Goal: Check status: Check status

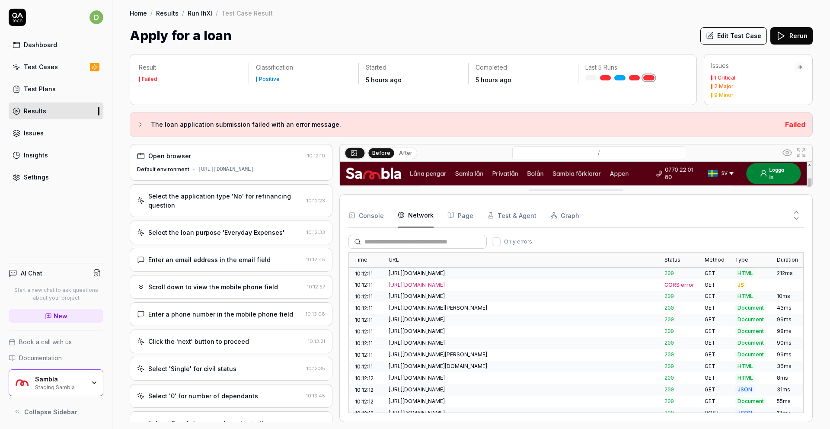
scroll to position [350, 0]
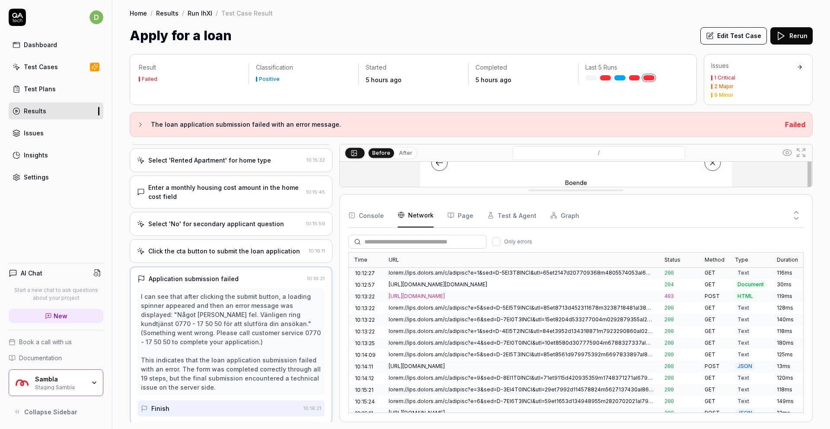
click at [172, 13] on link "Results" at bounding box center [167, 13] width 22 height 9
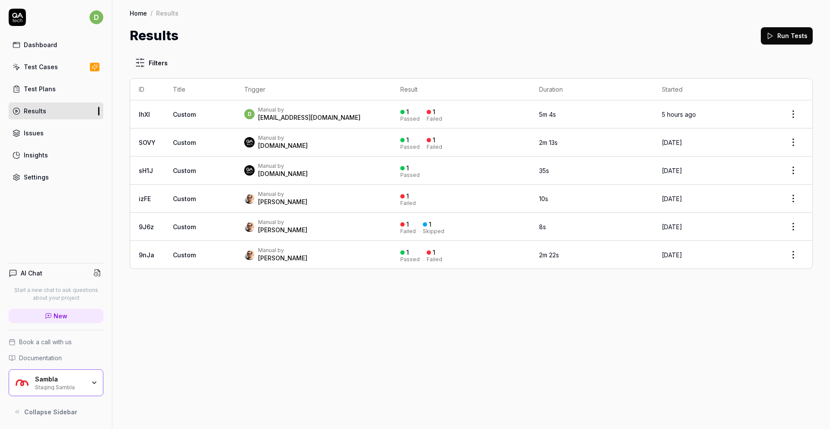
click at [212, 119] on td "Custom" at bounding box center [199, 114] width 71 height 28
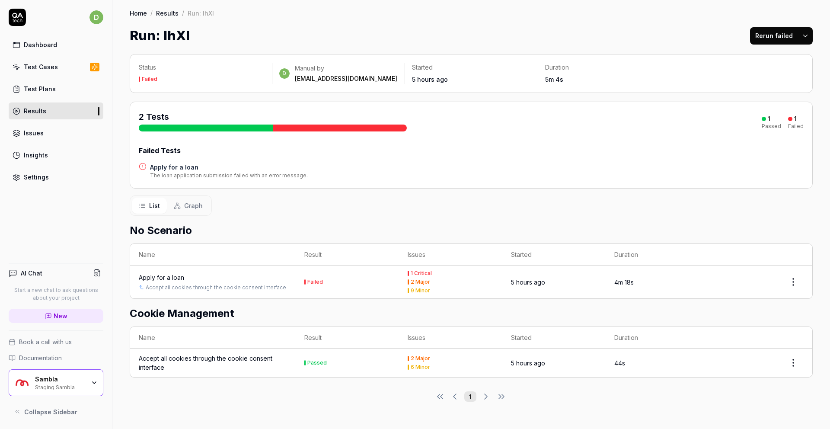
click at [181, 362] on div "Accept all cookies through the cookie consent interface" at bounding box center [213, 363] width 148 height 18
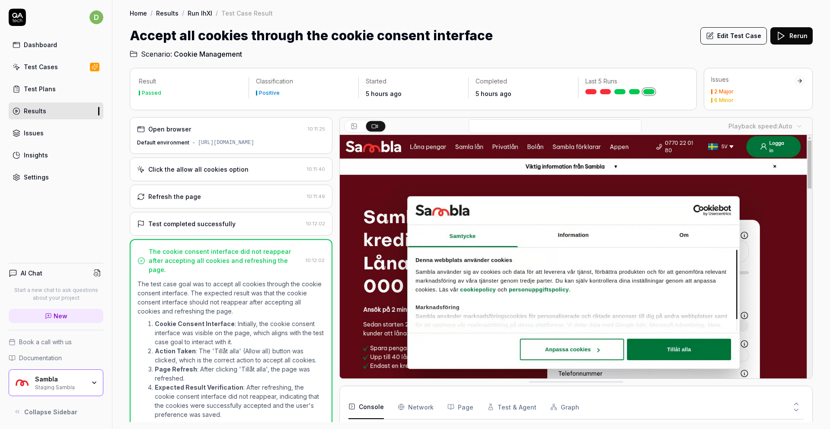
click at [233, 139] on div "Default environment [URL][DOMAIN_NAME]" at bounding box center [231, 143] width 188 height 8
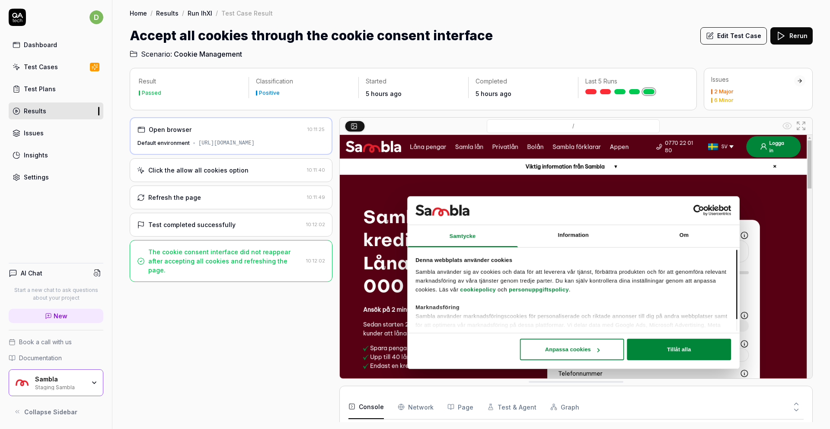
click at [183, 175] on div "Click the allow all cookies option" at bounding box center [198, 170] width 100 height 9
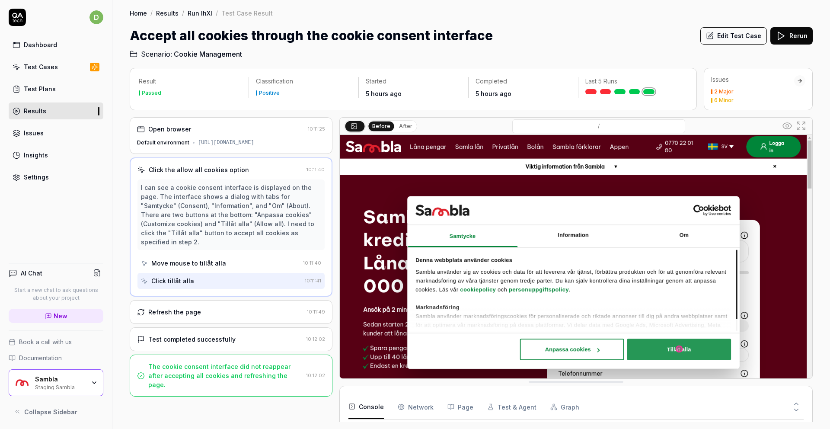
click at [214, 313] on div "Refresh the page" at bounding box center [220, 311] width 166 height 9
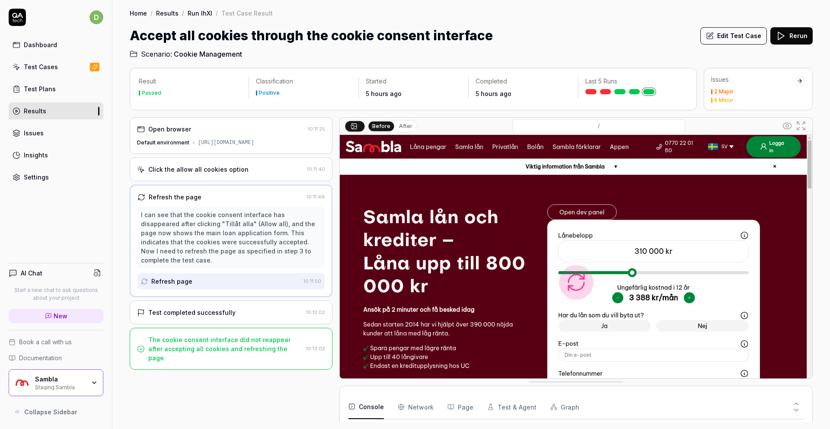
click at [223, 311] on div "Test completed successfully" at bounding box center [191, 312] width 87 height 9
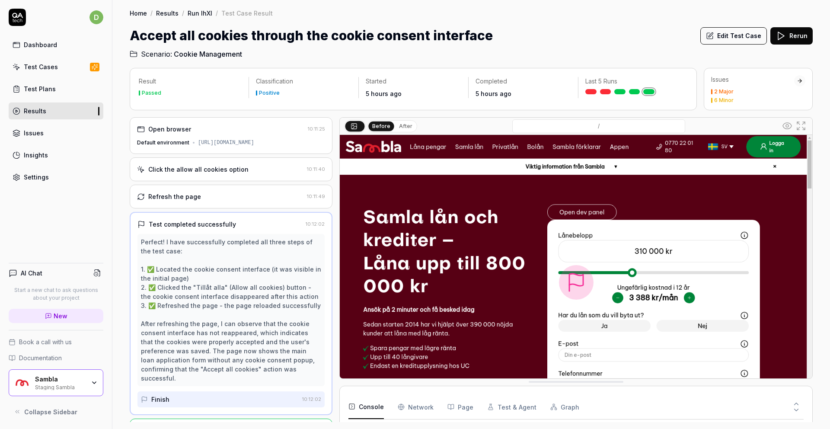
click at [242, 133] on div "Open browser" at bounding box center [220, 128] width 167 height 9
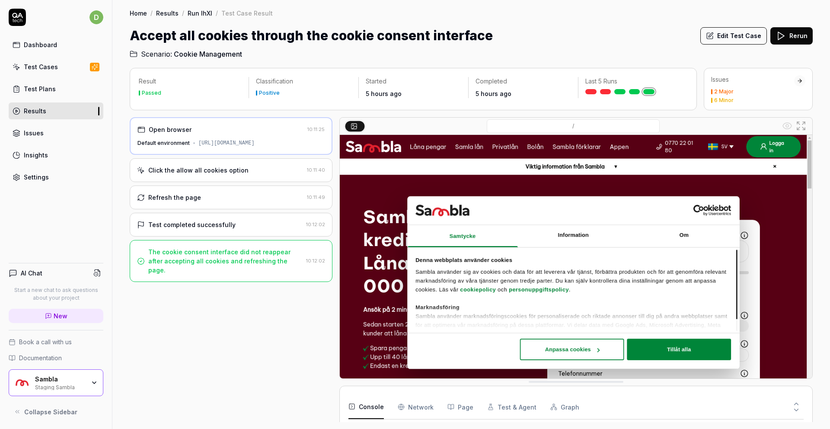
click at [222, 268] on div "The cookie consent interface did not reappear after accepting all cookies and r…" at bounding box center [225, 260] width 154 height 27
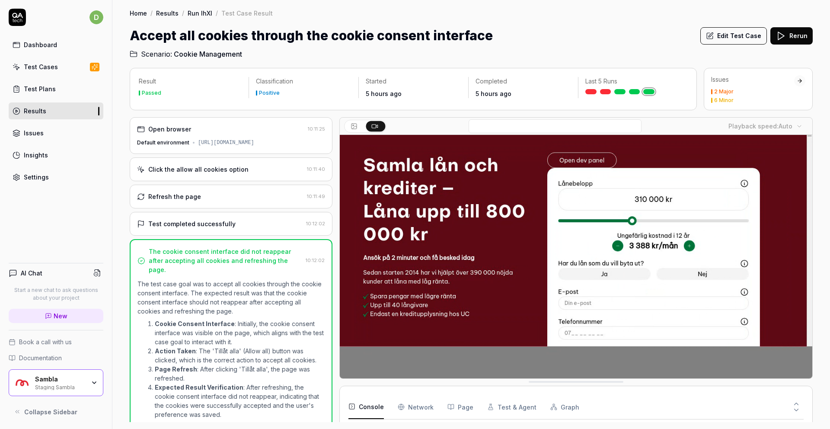
click at [374, 414] on button "Console" at bounding box center [365, 407] width 35 height 24
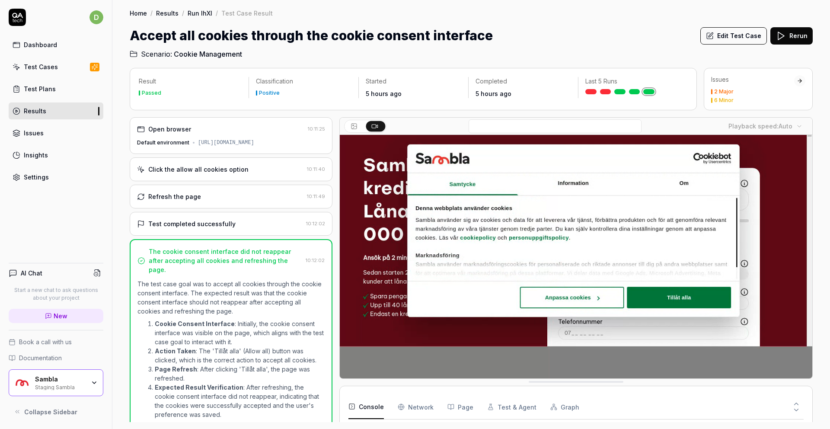
click at [801, 412] on button at bounding box center [796, 411] width 15 height 11
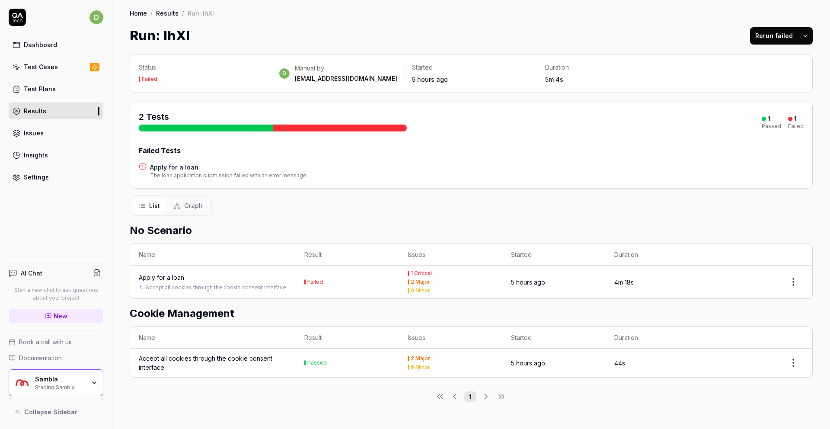
click at [166, 275] on div "Apply for a loan" at bounding box center [161, 277] width 45 height 9
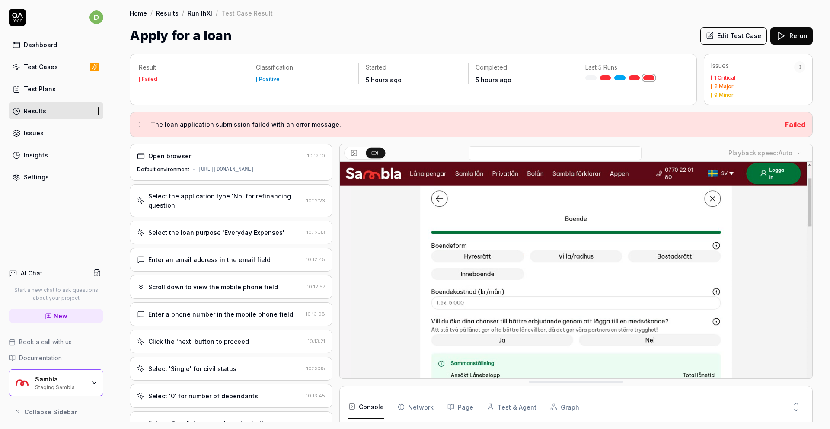
click at [263, 153] on div "Open browser" at bounding box center [220, 155] width 167 height 9
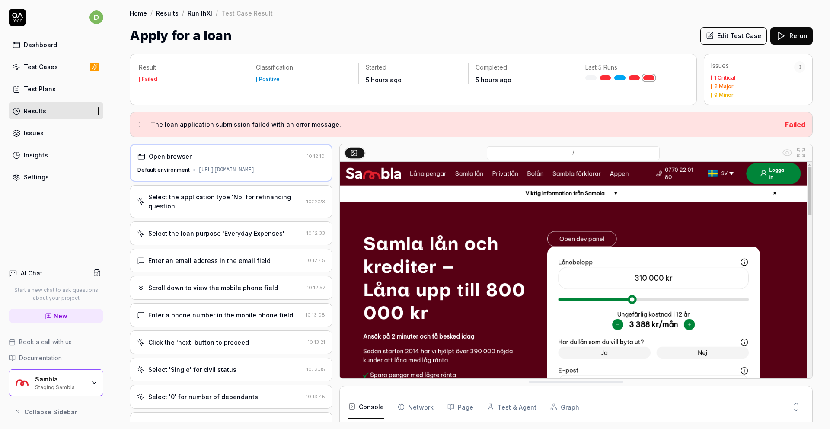
click at [234, 204] on div "Select the application type 'No' for refinancing question" at bounding box center [225, 201] width 155 height 18
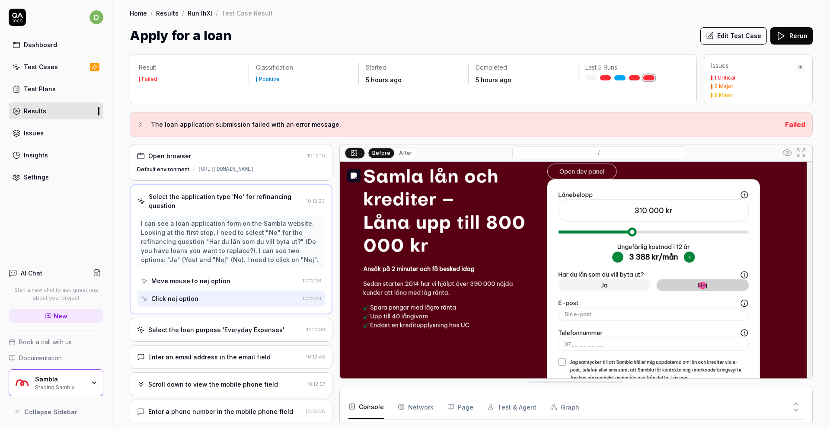
scroll to position [70, 0]
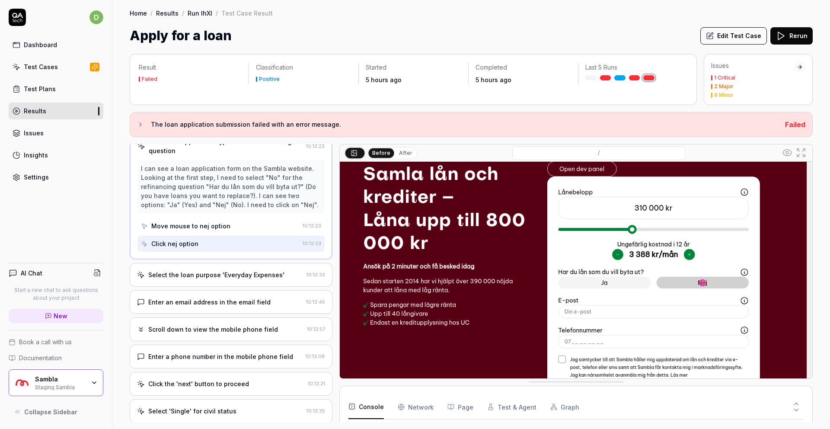
click at [233, 275] on div "Select the loan purpose 'Everyday Expenses'" at bounding box center [216, 274] width 136 height 9
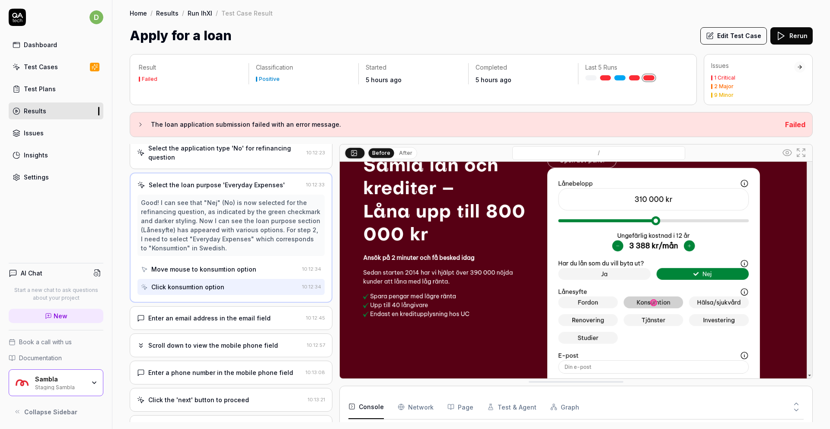
scroll to position [0, 0]
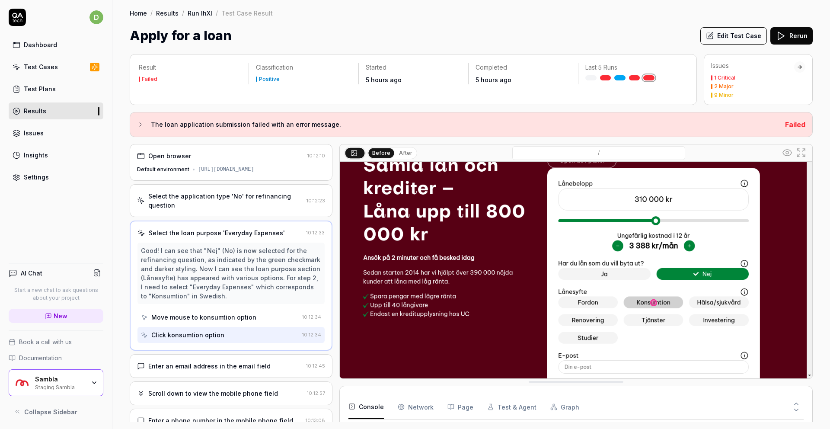
click at [239, 160] on div "Open browser" at bounding box center [220, 155] width 167 height 9
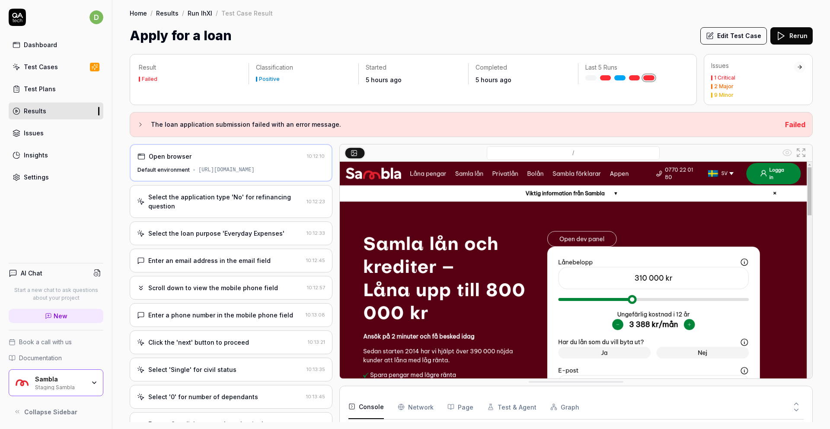
drag, startPoint x: 197, startPoint y: 169, endPoint x: 308, endPoint y: 170, distance: 111.1
click at [255, 170] on div "[URL][DOMAIN_NAME]" at bounding box center [226, 170] width 56 height 8
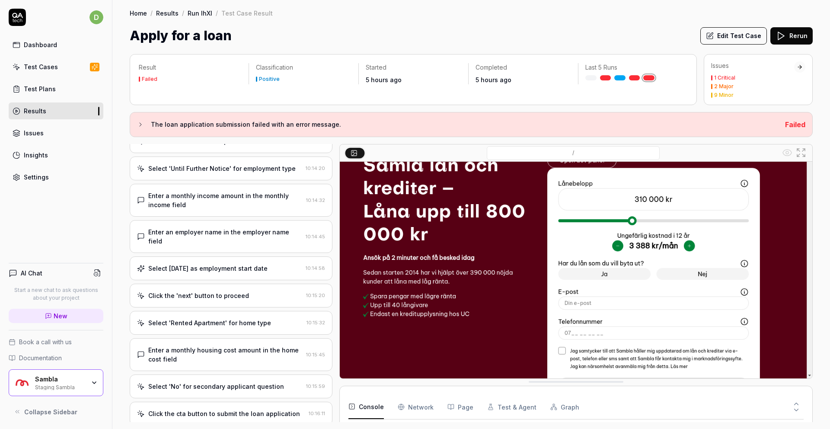
scroll to position [377, 0]
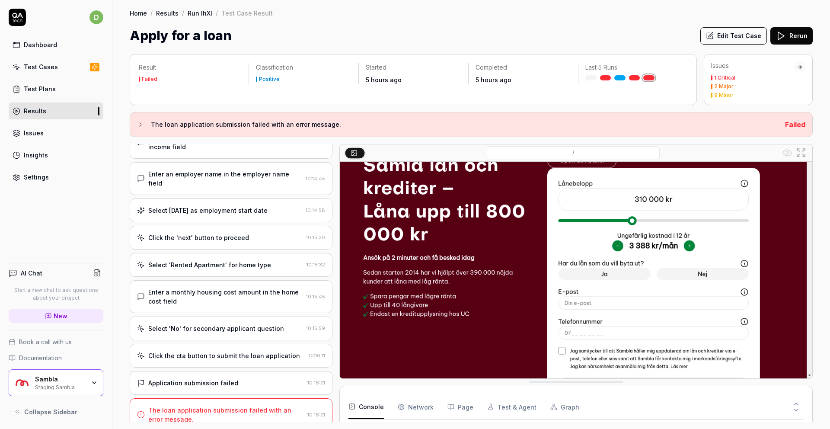
click at [226, 405] on div "The loan application submission failed with an error message." at bounding box center [226, 414] width 156 height 18
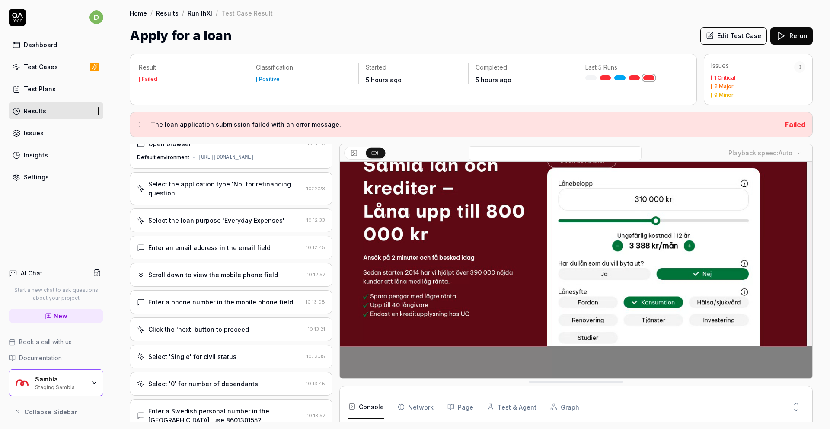
scroll to position [0, 0]
